Goal: Transaction & Acquisition: Purchase product/service

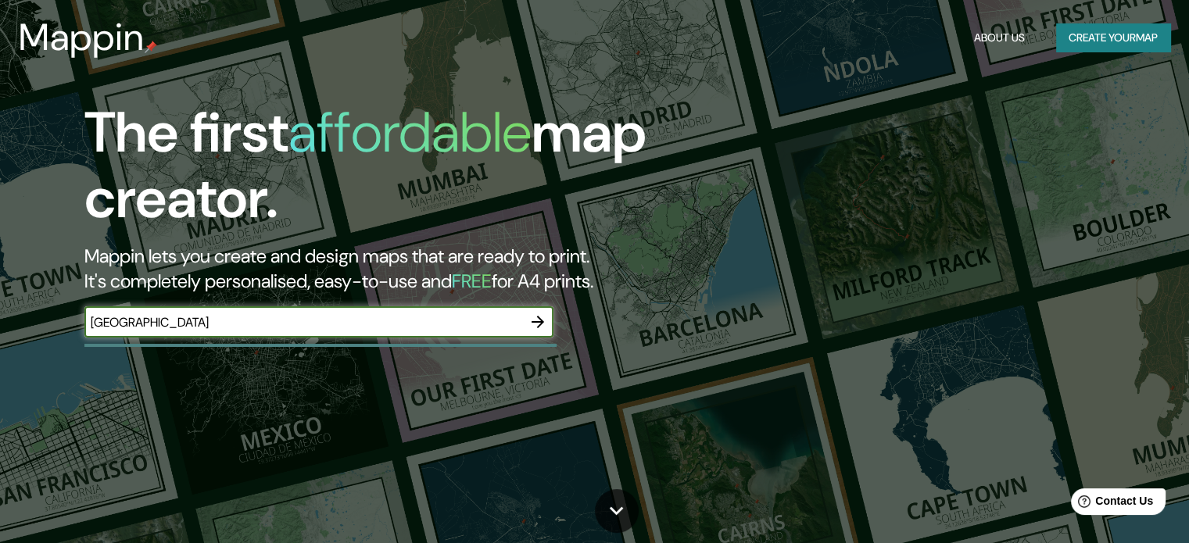
type input "[GEOGRAPHIC_DATA]"
click at [532, 324] on icon "button" at bounding box center [538, 322] width 19 height 19
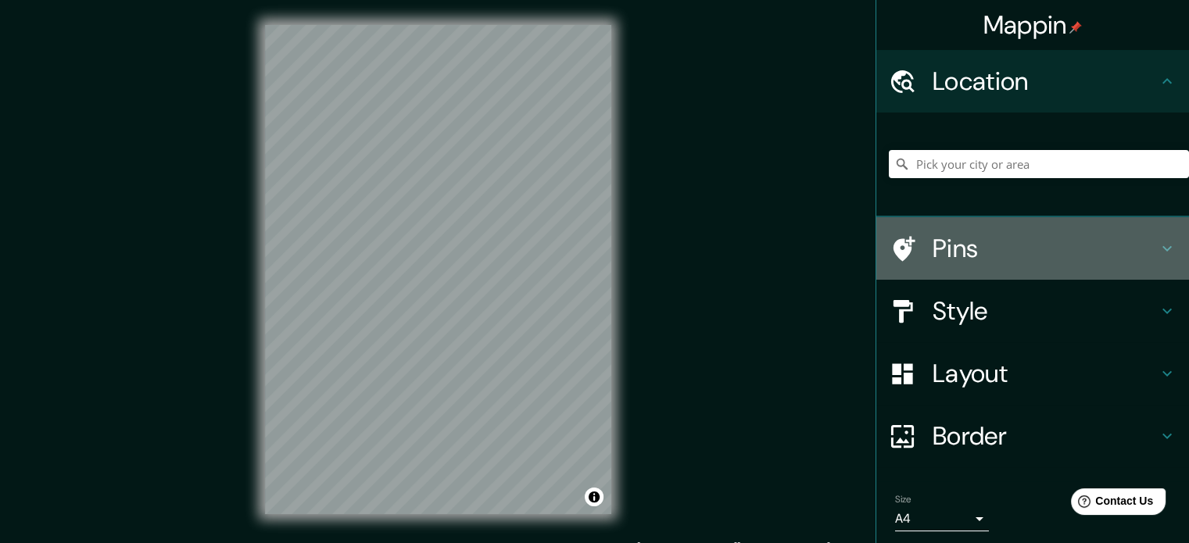
click at [984, 250] on h4 "Pins" at bounding box center [1045, 248] width 225 height 31
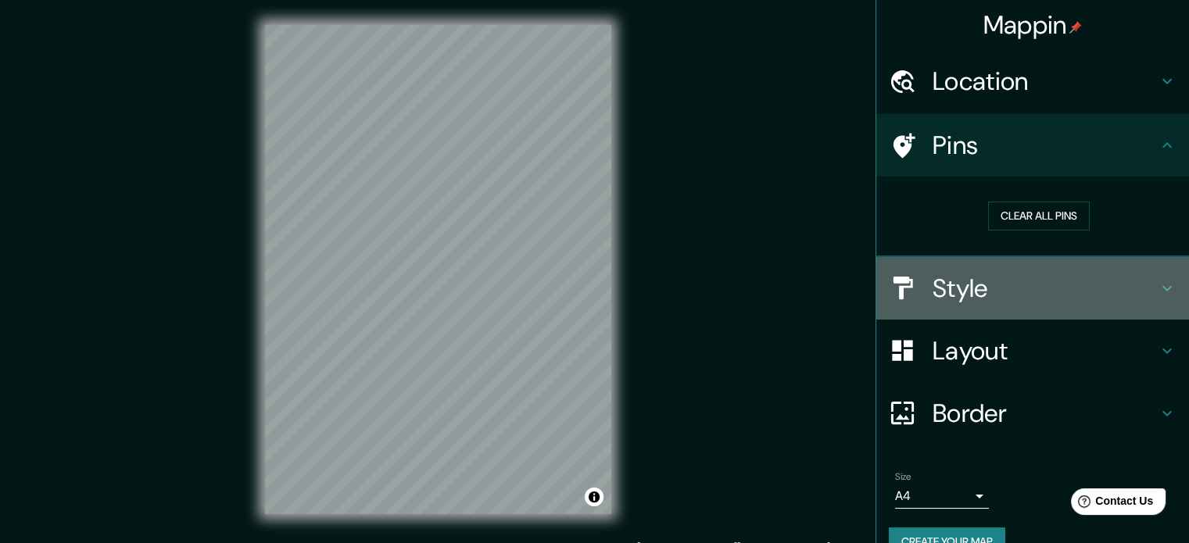
click at [1019, 299] on h4 "Style" at bounding box center [1045, 288] width 225 height 31
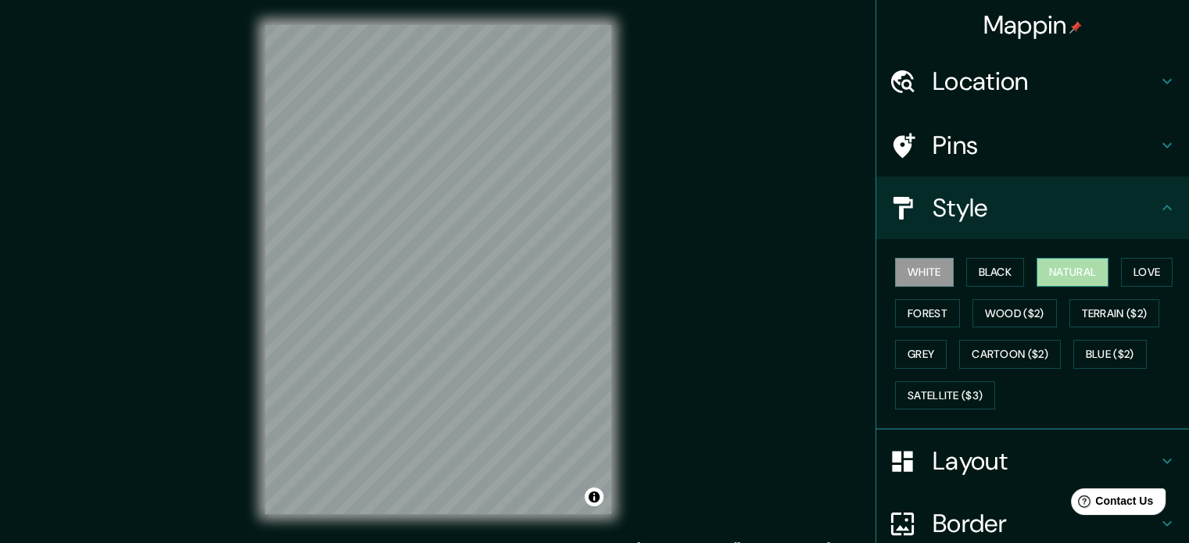
click at [1085, 273] on button "Natural" at bounding box center [1073, 272] width 72 height 29
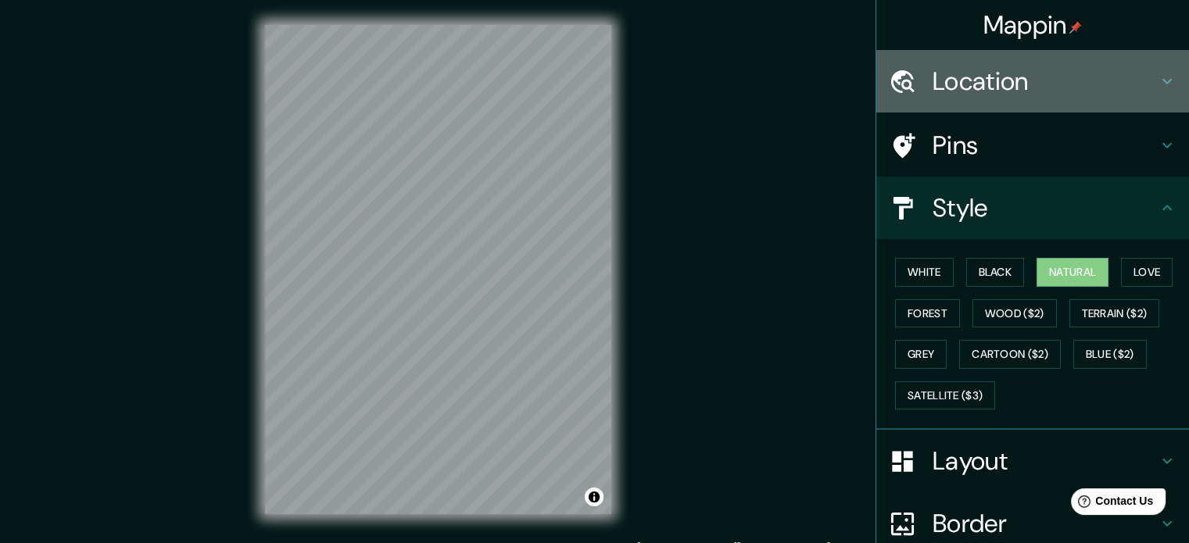
click at [1034, 62] on div "Location" at bounding box center [1033, 81] width 313 height 63
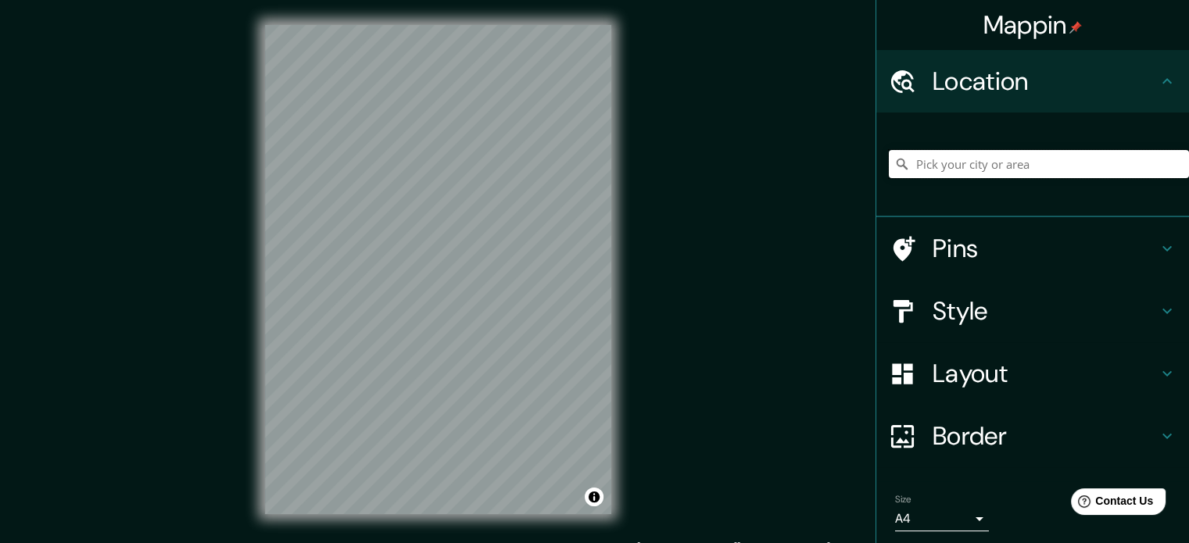
click at [964, 163] on input "Pick your city or area" at bounding box center [1039, 164] width 300 height 28
click at [931, 167] on input "Pick your city or area" at bounding box center [1039, 164] width 300 height 28
click at [1091, 160] on input "[GEOGRAPHIC_DATA], [GEOGRAPHIC_DATA]" at bounding box center [1039, 164] width 300 height 28
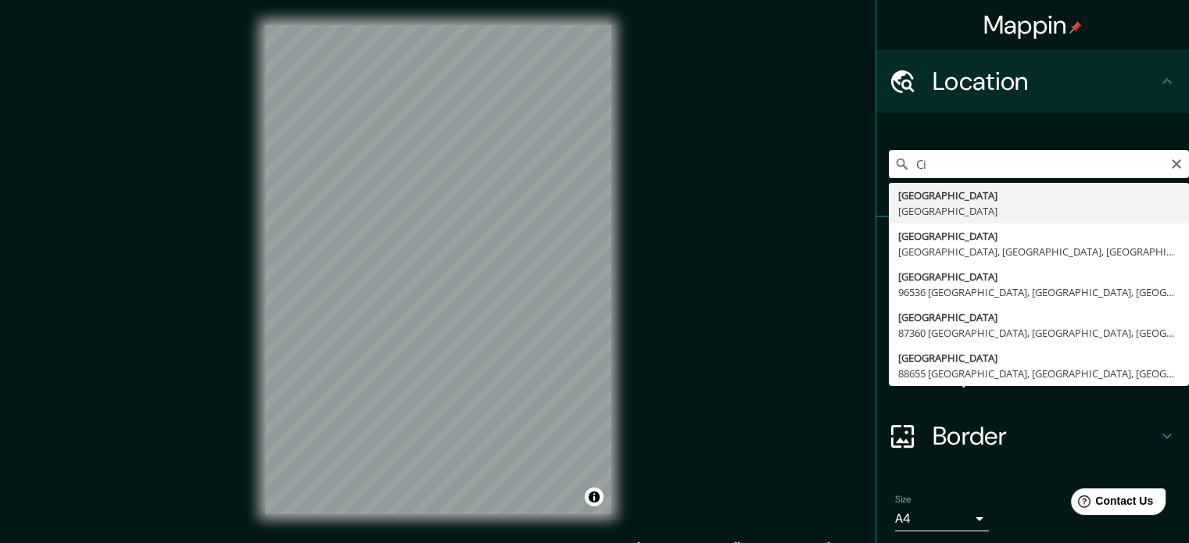
type input "C"
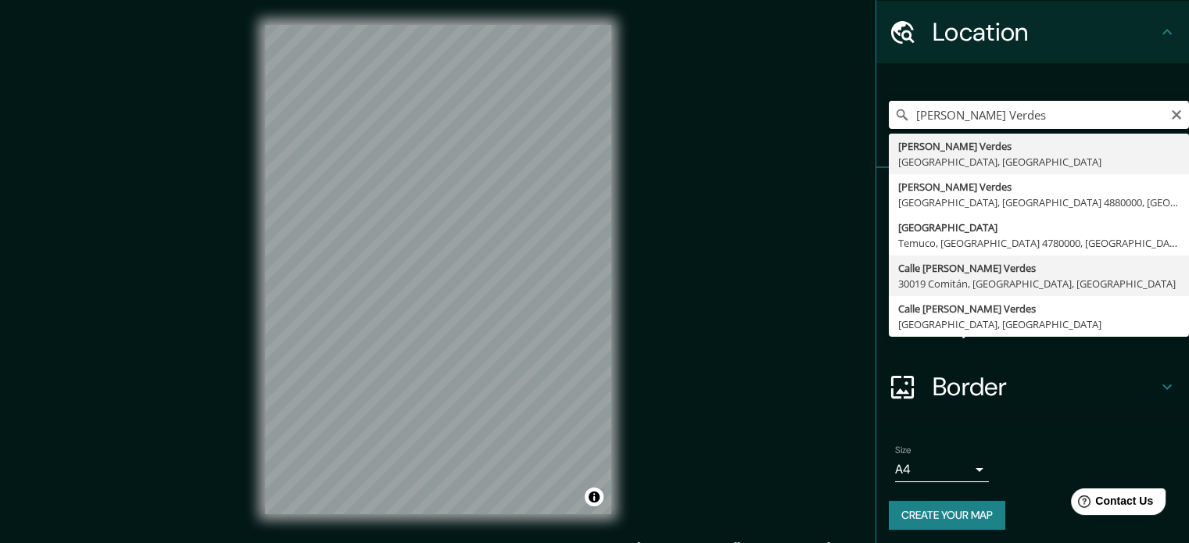
scroll to position [53, 0]
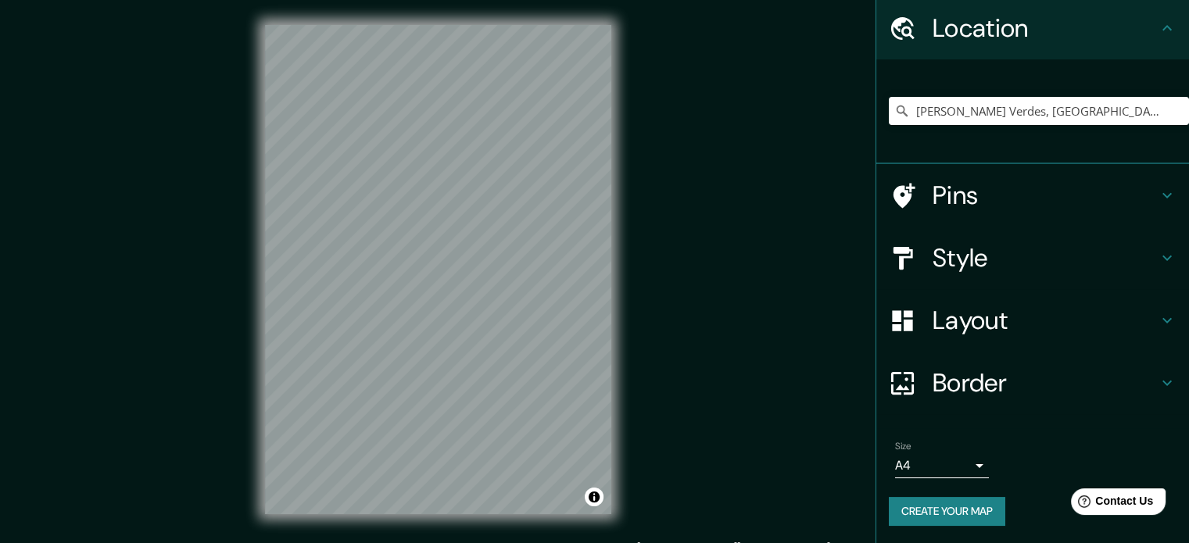
click at [263, 197] on div "© Mapbox © OpenStreetMap Improve this map" at bounding box center [438, 270] width 396 height 540
click at [1133, 120] on input "[PERSON_NAME] Verdes, [GEOGRAPHIC_DATA], [GEOGRAPHIC_DATA]" at bounding box center [1039, 111] width 300 height 28
drag, startPoint x: 1138, startPoint y: 110, endPoint x: 984, endPoint y: 124, distance: 155.5
click at [984, 124] on input "[PERSON_NAME] Verdes, [GEOGRAPHIC_DATA], [GEOGRAPHIC_DATA]" at bounding box center [1039, 111] width 300 height 28
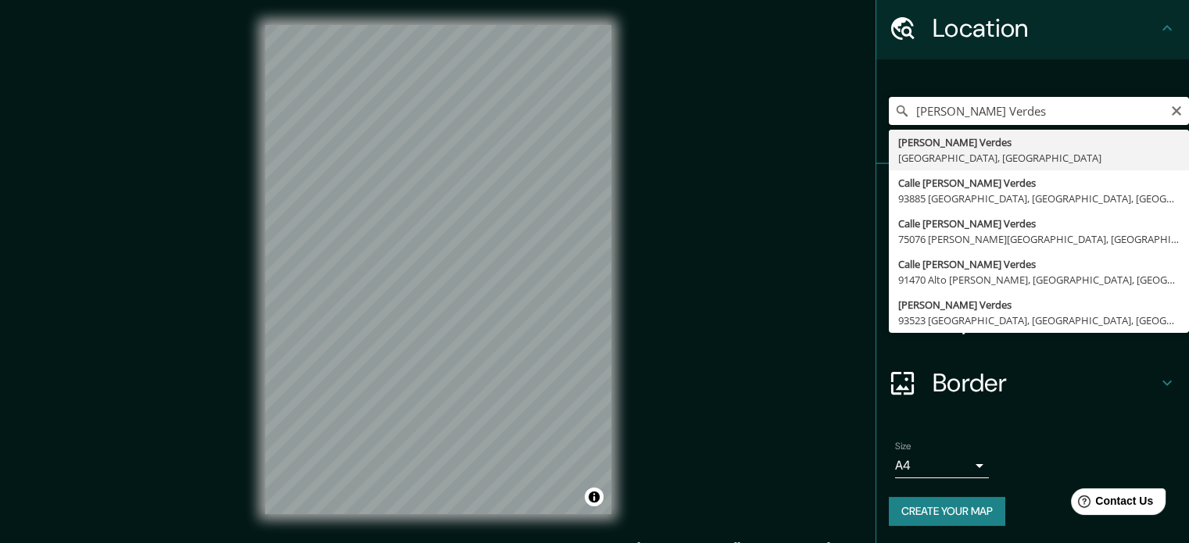
scroll to position [0, 0]
click at [1024, 106] on input "[PERSON_NAME] Verdes" at bounding box center [1039, 111] width 300 height 28
click at [1022, 109] on input "[PERSON_NAME] Verdes" at bounding box center [1039, 111] width 300 height 28
type input "[PERSON_NAME] Verdes"
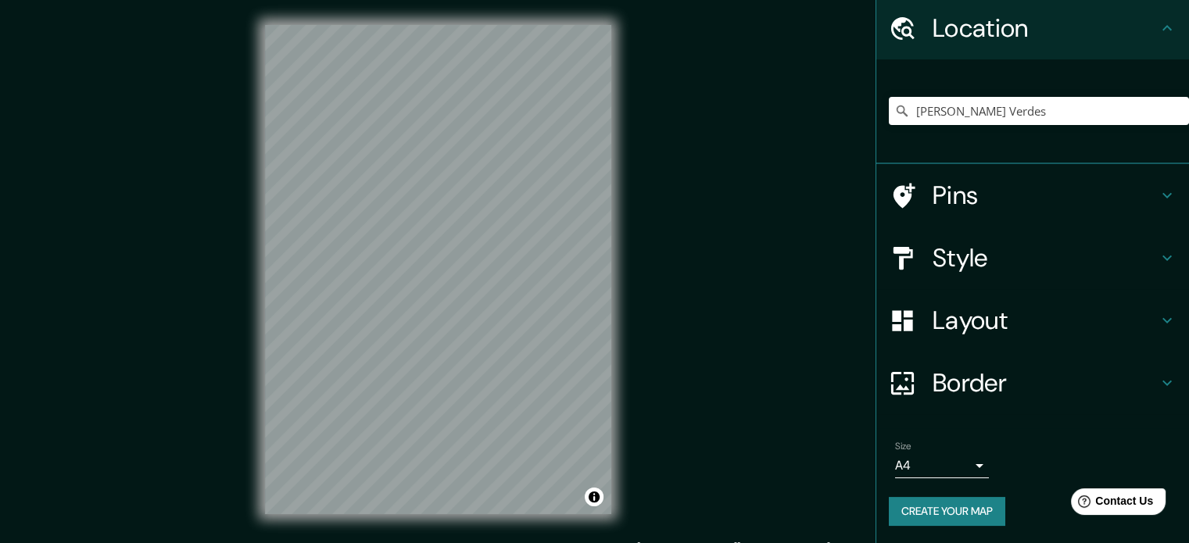
drag, startPoint x: 1085, startPoint y: 95, endPoint x: 977, endPoint y: 94, distance: 107.9
click at [969, 94] on div "[PERSON_NAME][GEOGRAPHIC_DATA] [PERSON_NAME][GEOGRAPHIC_DATA] [GEOGRAPHIC_DATA]…" at bounding box center [1039, 111] width 300 height 78
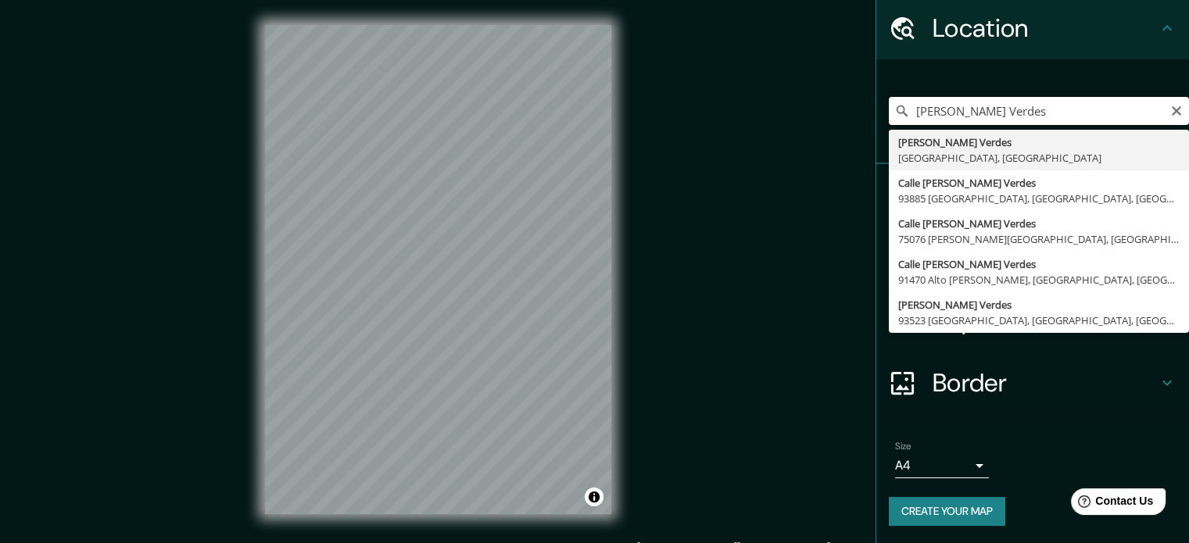
drag, startPoint x: 991, startPoint y: 106, endPoint x: 899, endPoint y: 119, distance: 93.2
click at [899, 119] on input "[PERSON_NAME] Verdes" at bounding box center [1039, 111] width 300 height 28
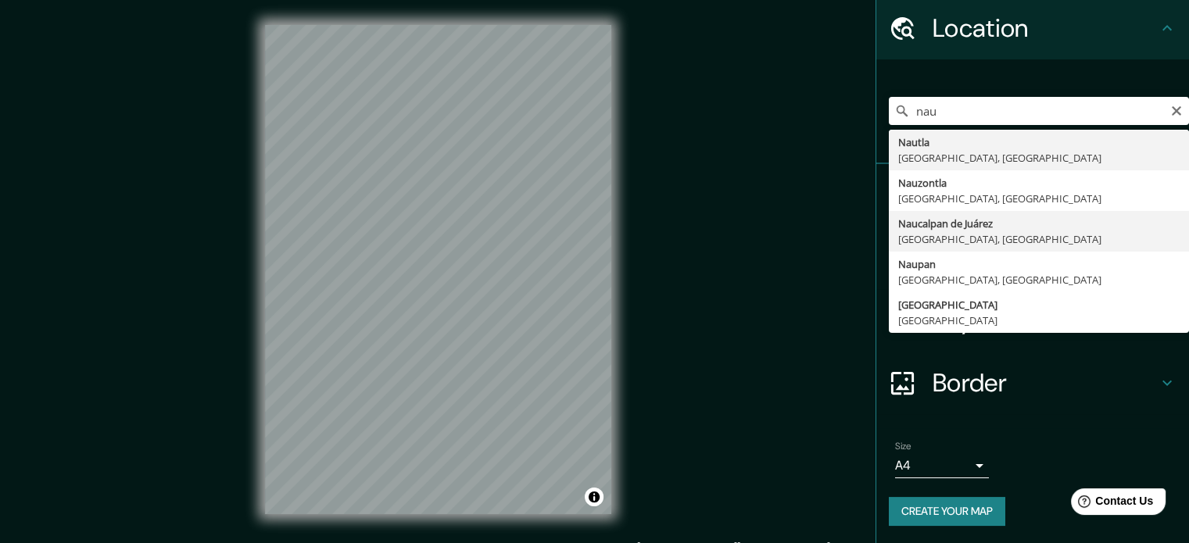
type input "Naucalpan de Juárez, [GEOGRAPHIC_DATA], [GEOGRAPHIC_DATA]"
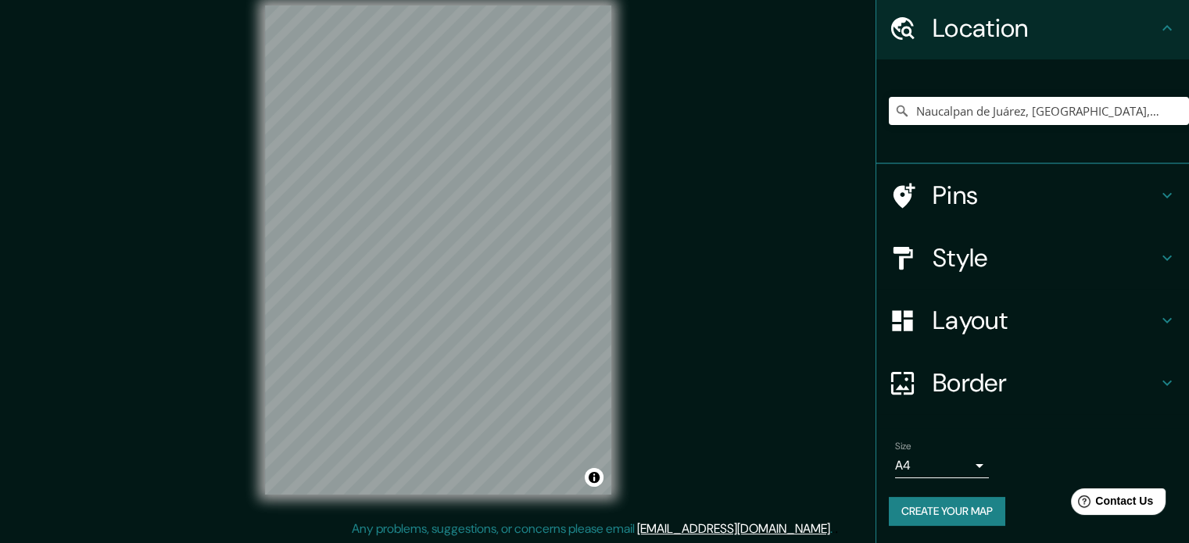
scroll to position [20, 0]
